Goal: Find specific page/section: Find specific page/section

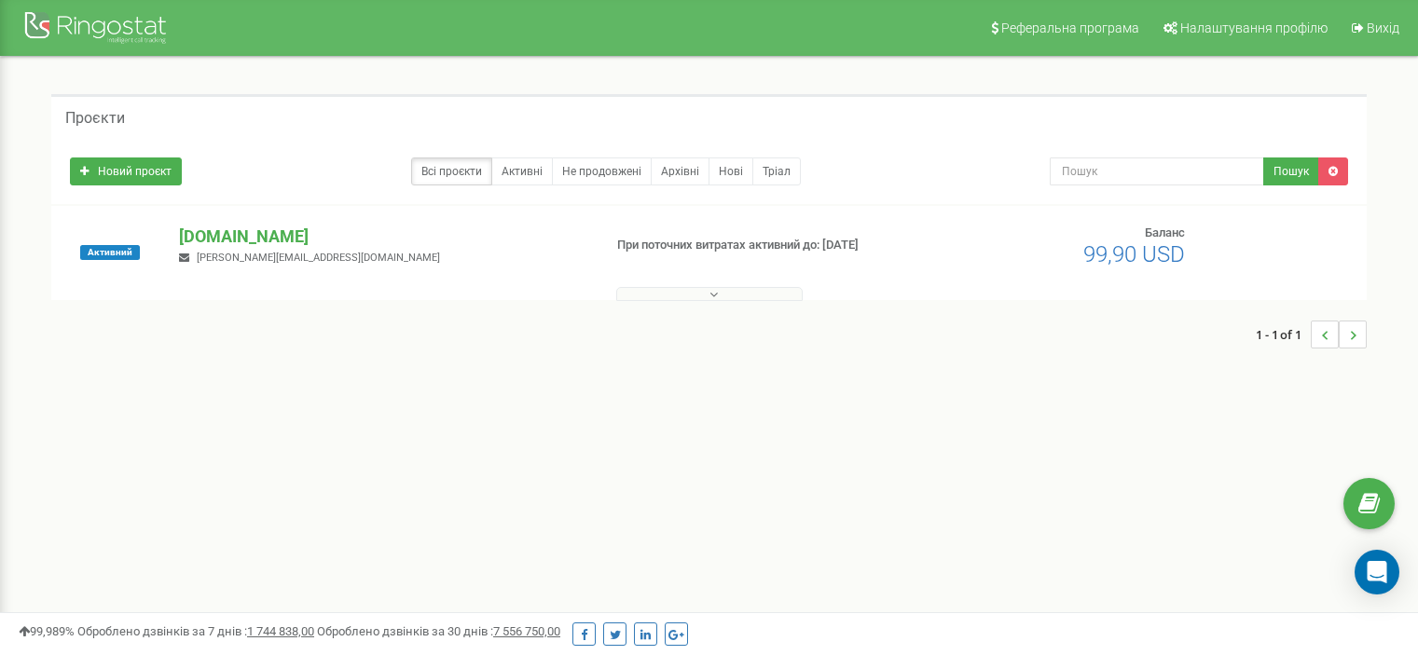
click at [738, 287] on button at bounding box center [709, 294] width 186 height 14
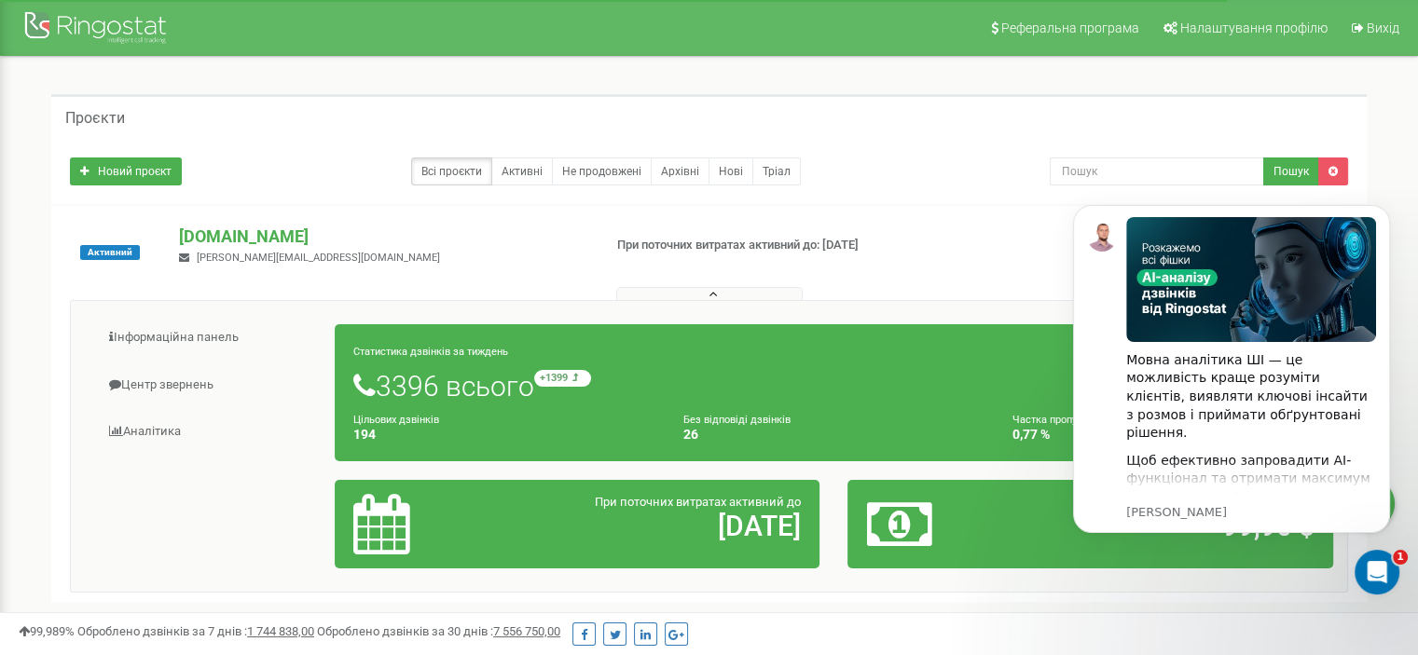
click at [490, 81] on div "Проєкти Новий проєкт Всі проєкти Активні Не продовжені Архівні [GEOGRAPHIC_DATA…" at bounding box center [709, 382] width 1390 height 650
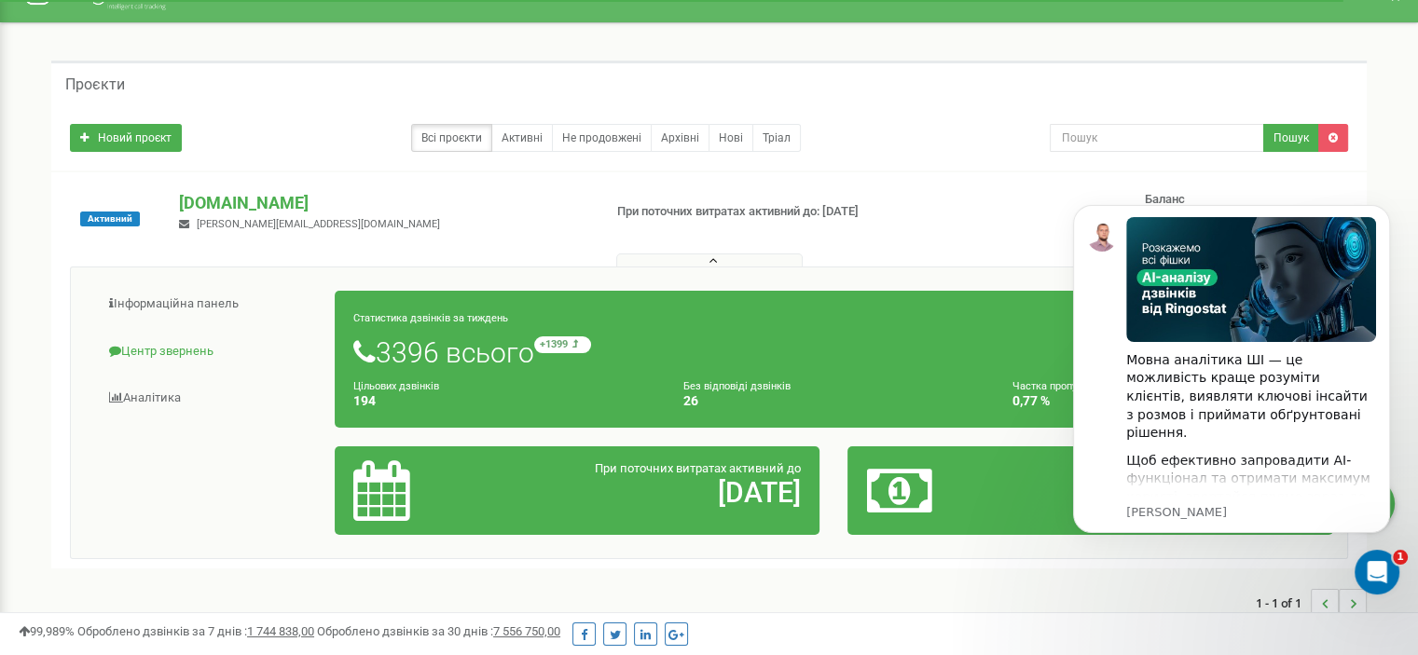
scroll to position [93, 0]
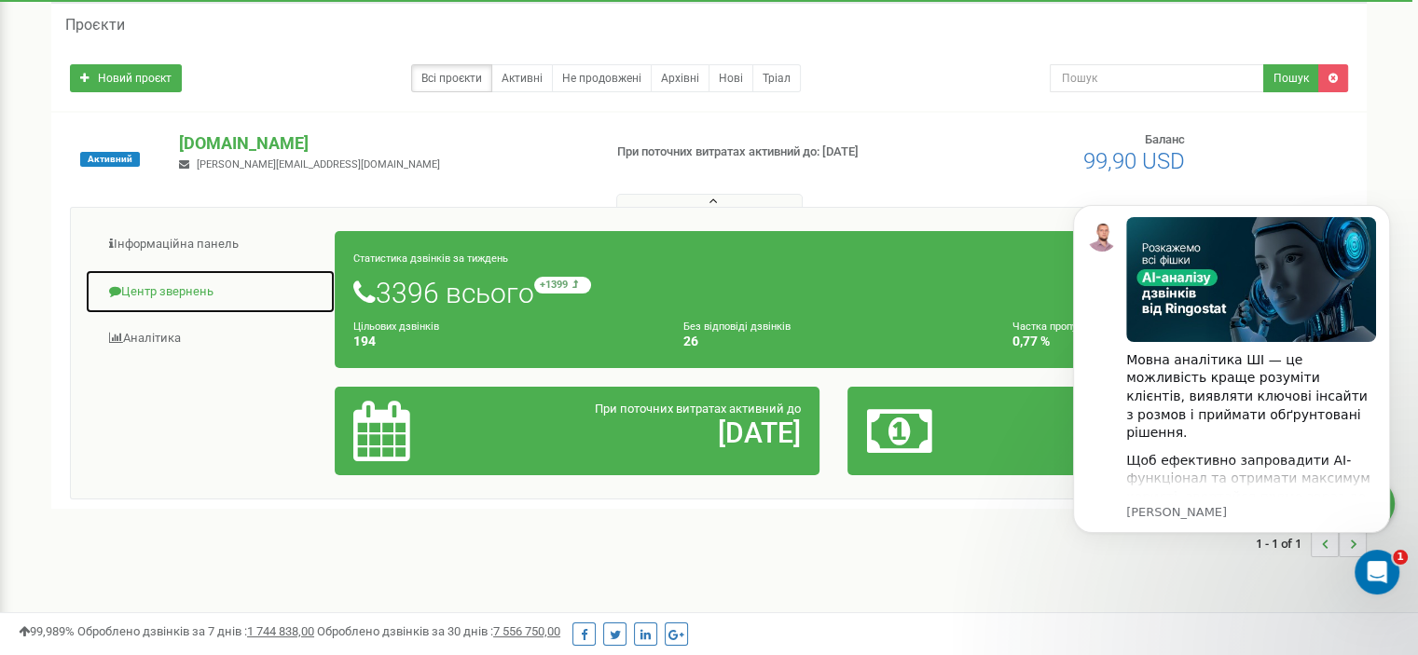
click at [172, 288] on link "Центр звернень" at bounding box center [210, 292] width 251 height 46
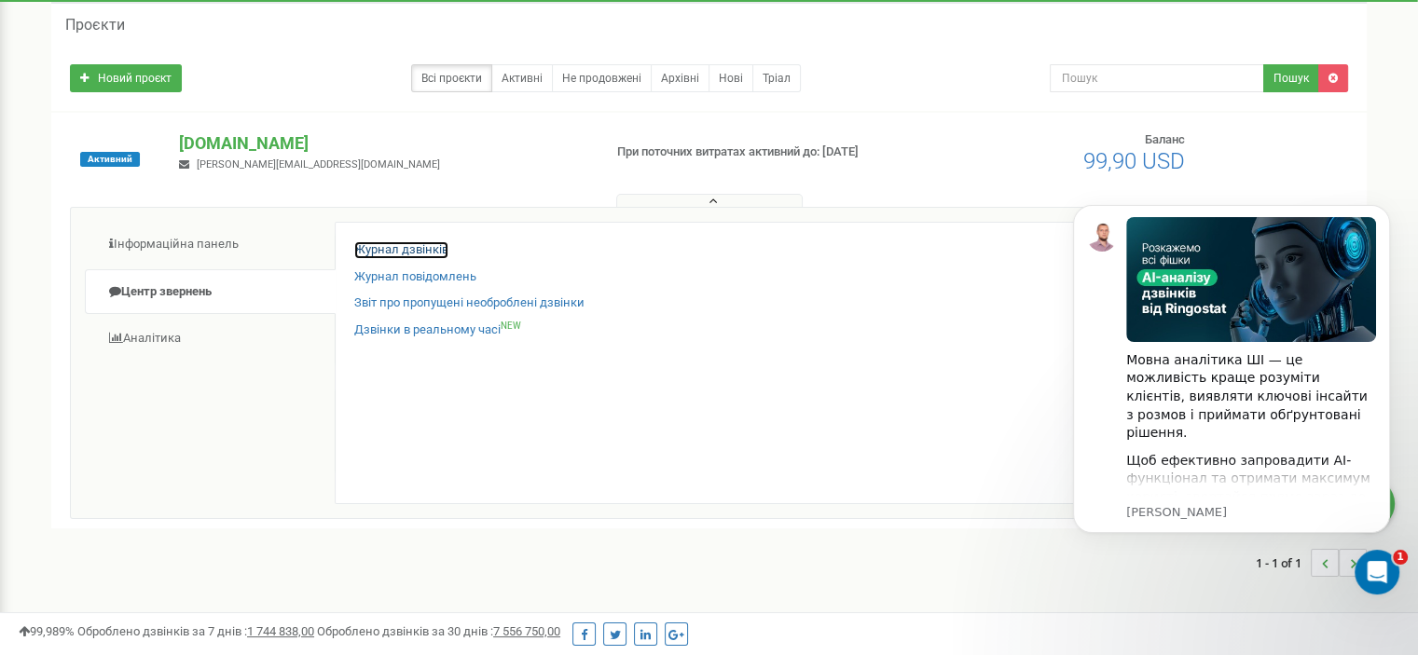
click at [429, 245] on link "Журнал дзвінків" at bounding box center [401, 250] width 94 height 18
